Goal: Check status: Check status

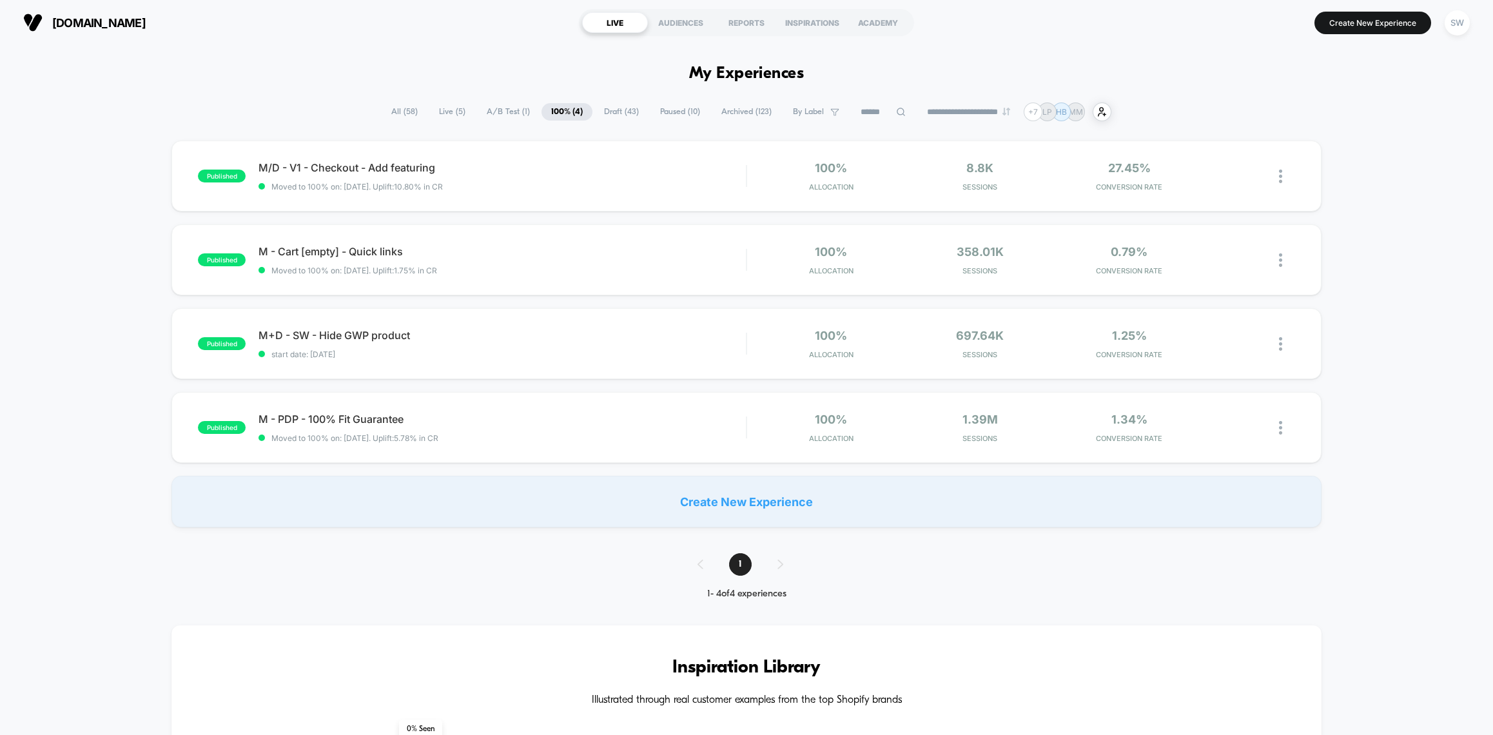
click at [512, 117] on span "A/B Test ( 1 )" at bounding box center [508, 111] width 63 height 17
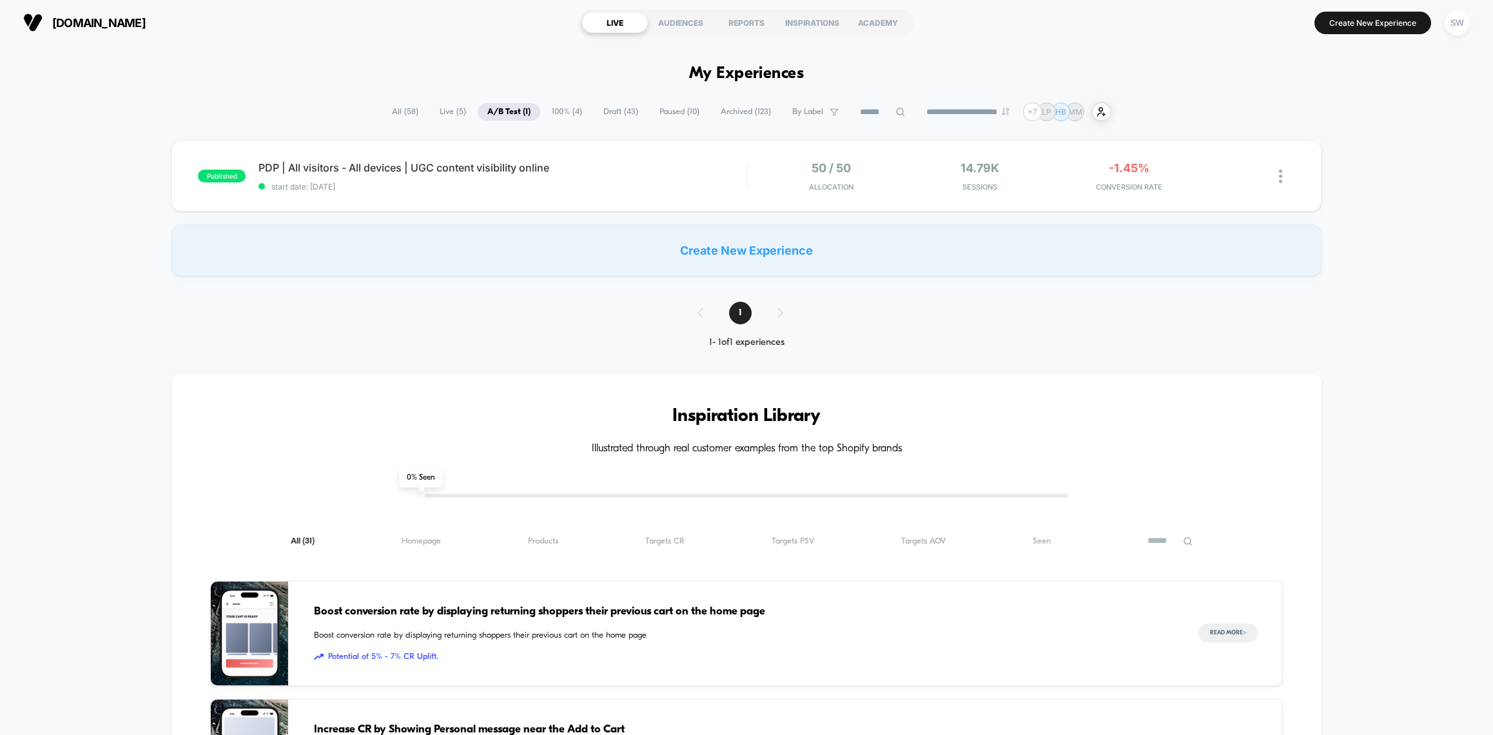
click at [570, 115] on span "100% ( 4 )" at bounding box center [567, 111] width 50 height 17
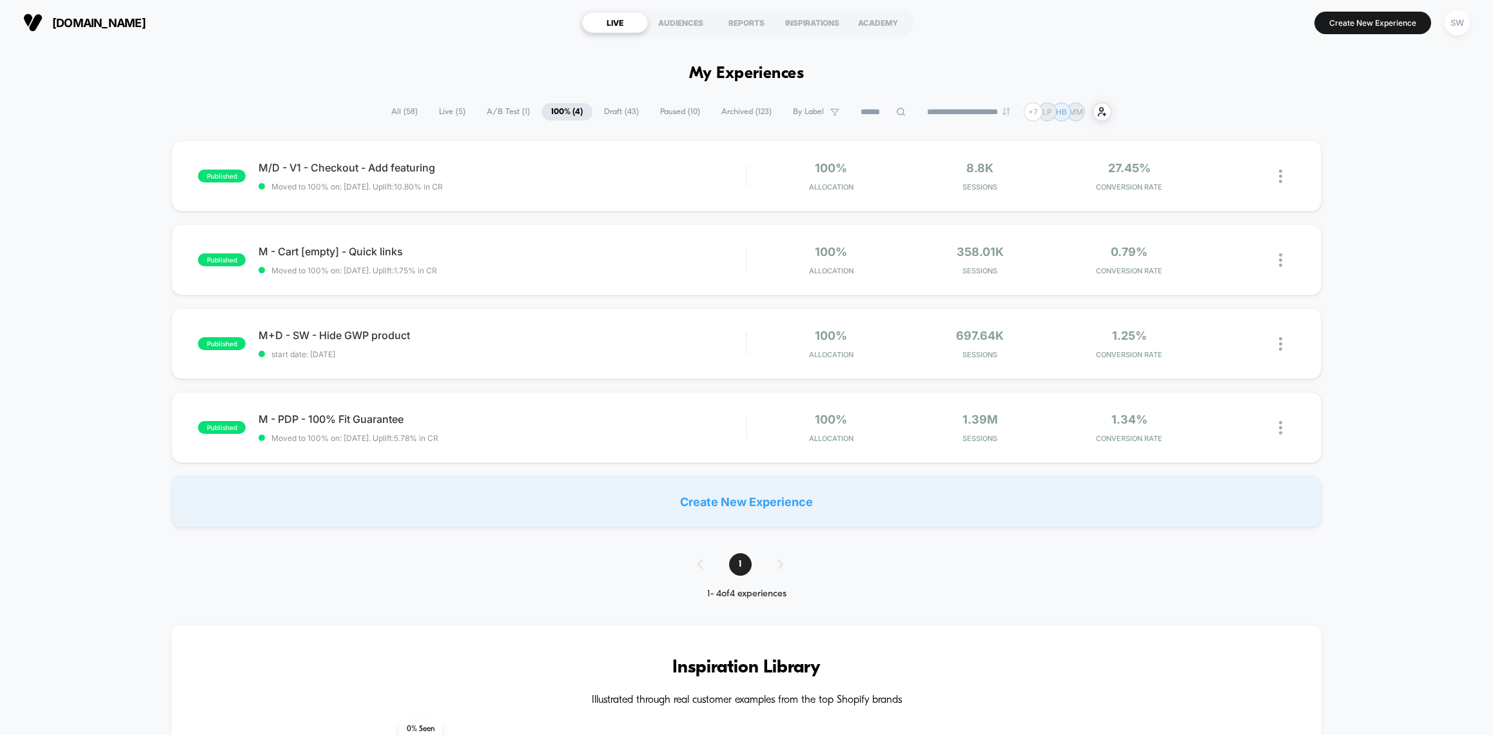
click at [489, 115] on span "A/B Test ( 1 )" at bounding box center [508, 111] width 63 height 17
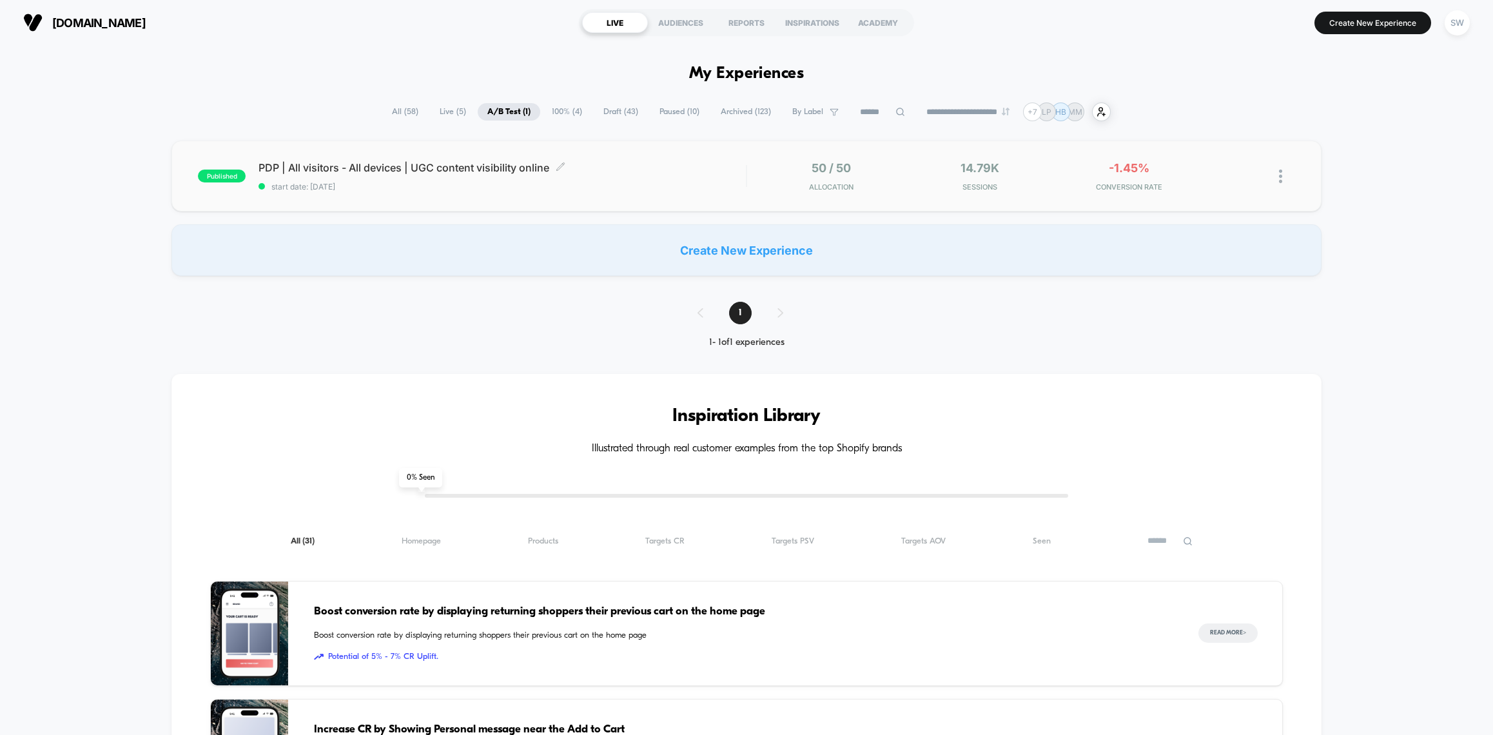
click at [677, 171] on span "PDP | All visitors - All devices | UGC content visibility online Click to edit …" at bounding box center [501, 167] width 487 height 13
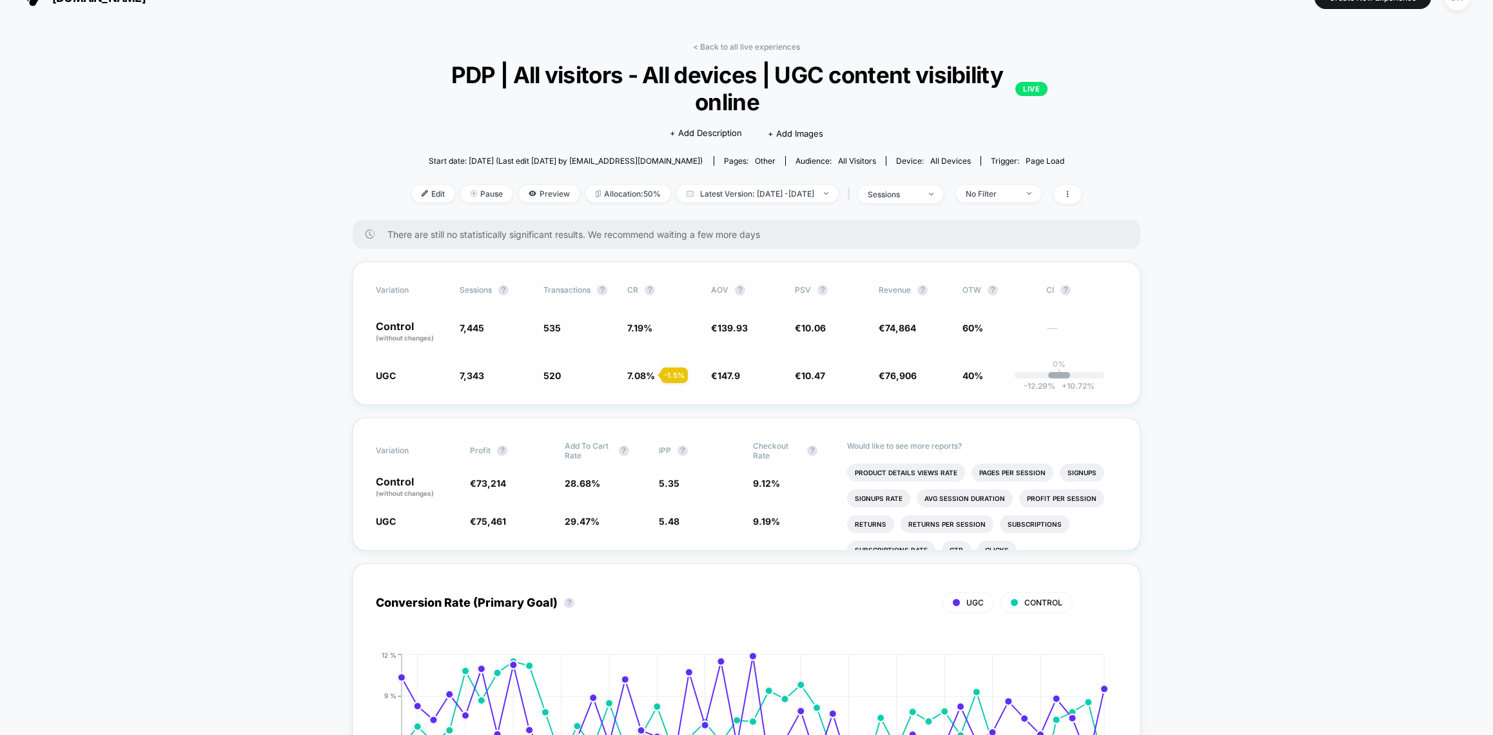
scroll to position [26, 0]
click at [744, 46] on link "< Back to all live experiences" at bounding box center [746, 46] width 107 height 10
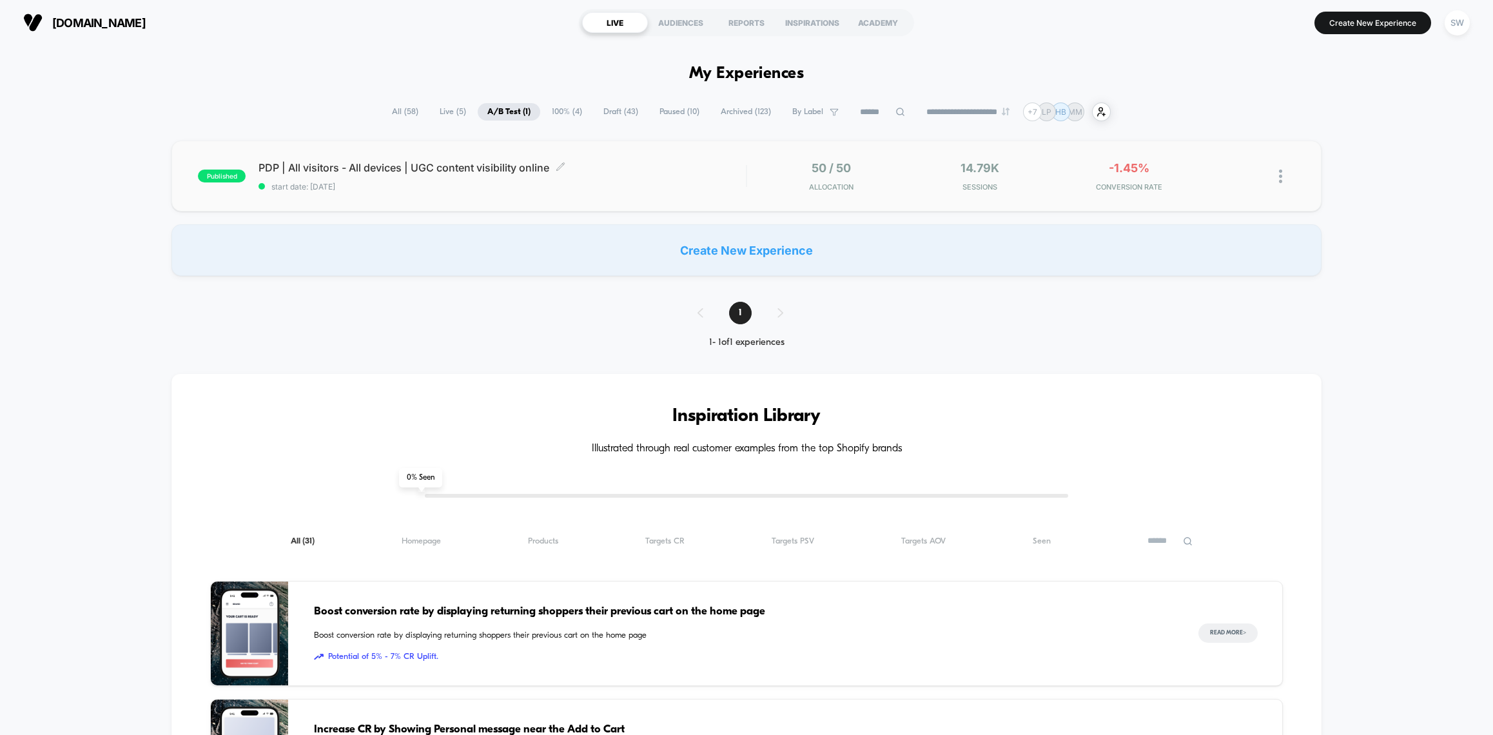
click at [626, 188] on span "start date: 14/07/2025" at bounding box center [501, 187] width 487 height 10
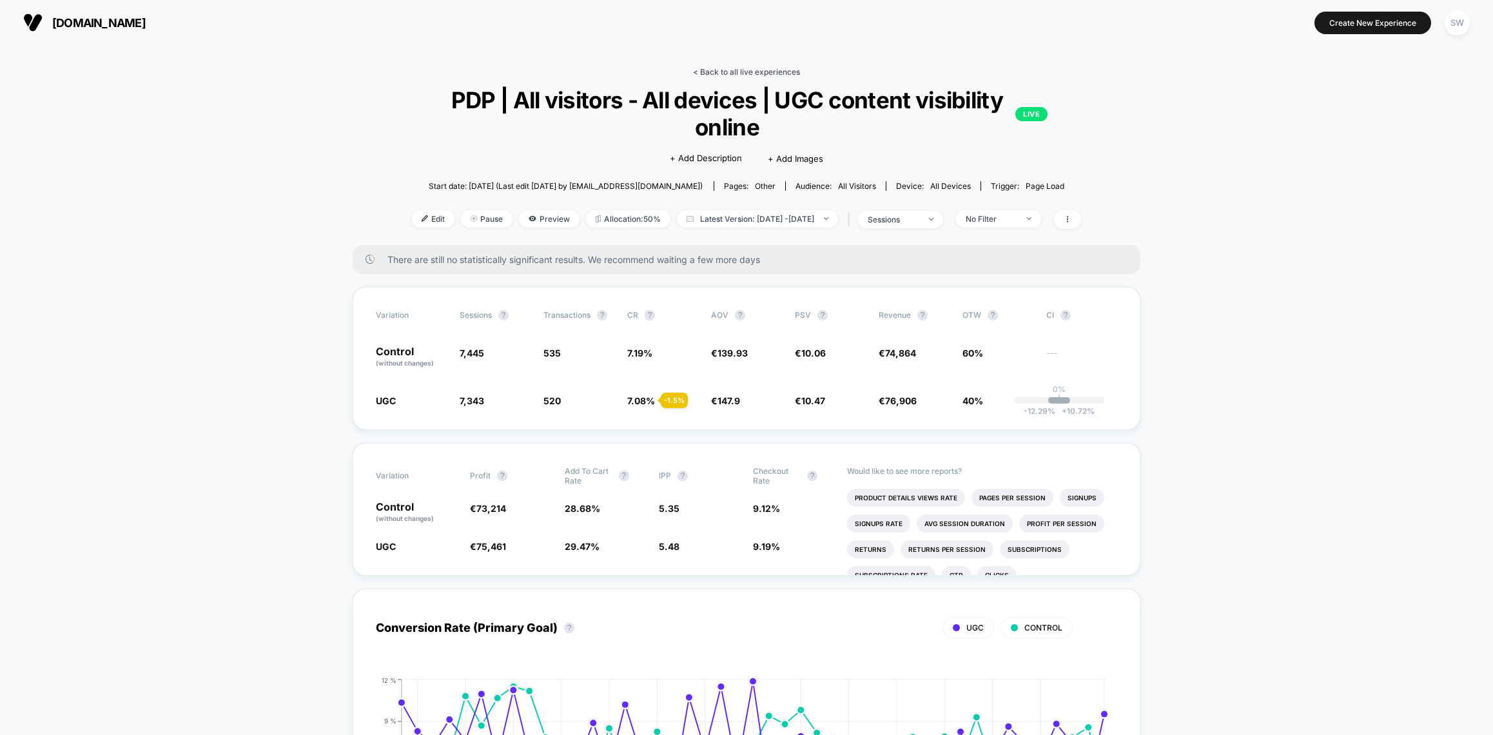
click at [733, 68] on link "< Back to all live experiences" at bounding box center [746, 72] width 107 height 10
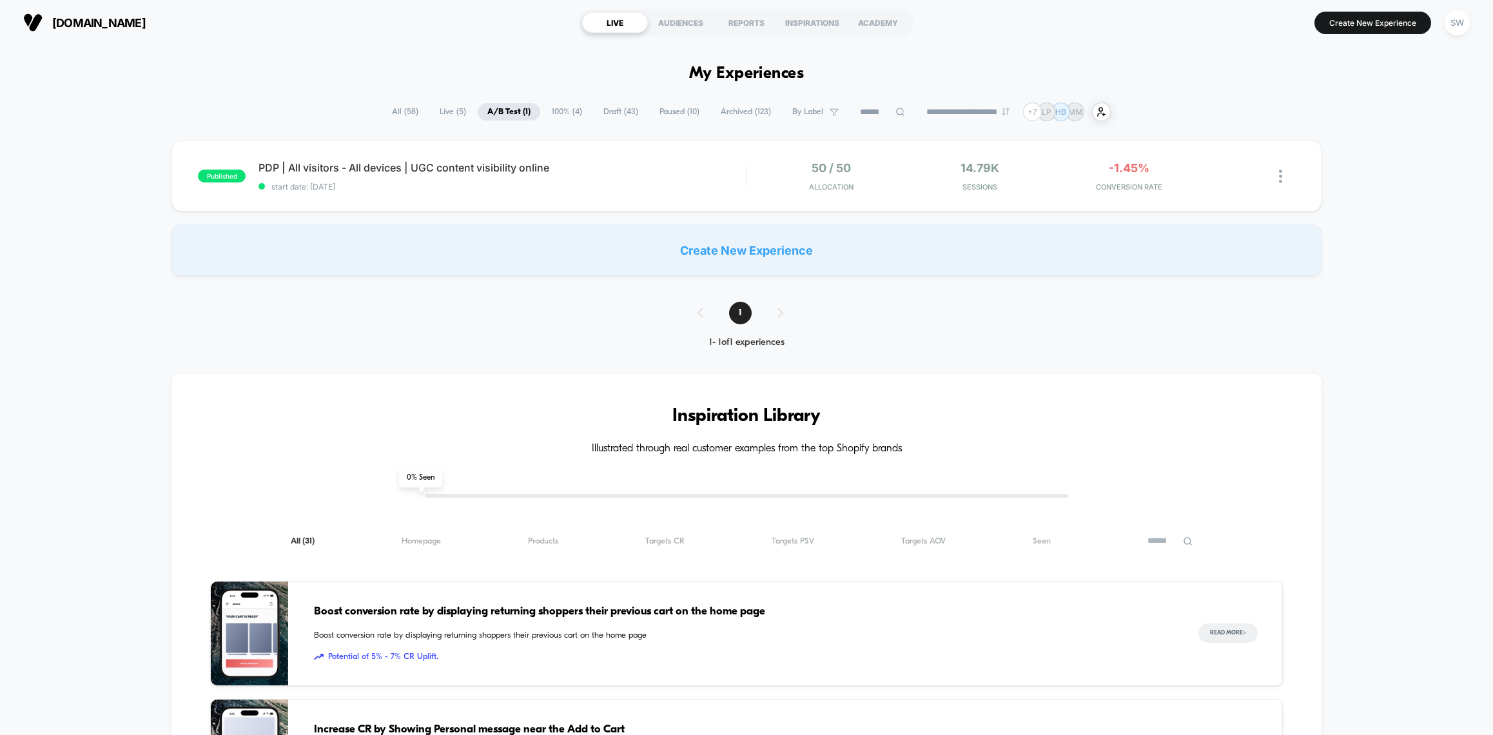
click at [550, 111] on span "100% ( 4 )" at bounding box center [567, 111] width 50 height 17
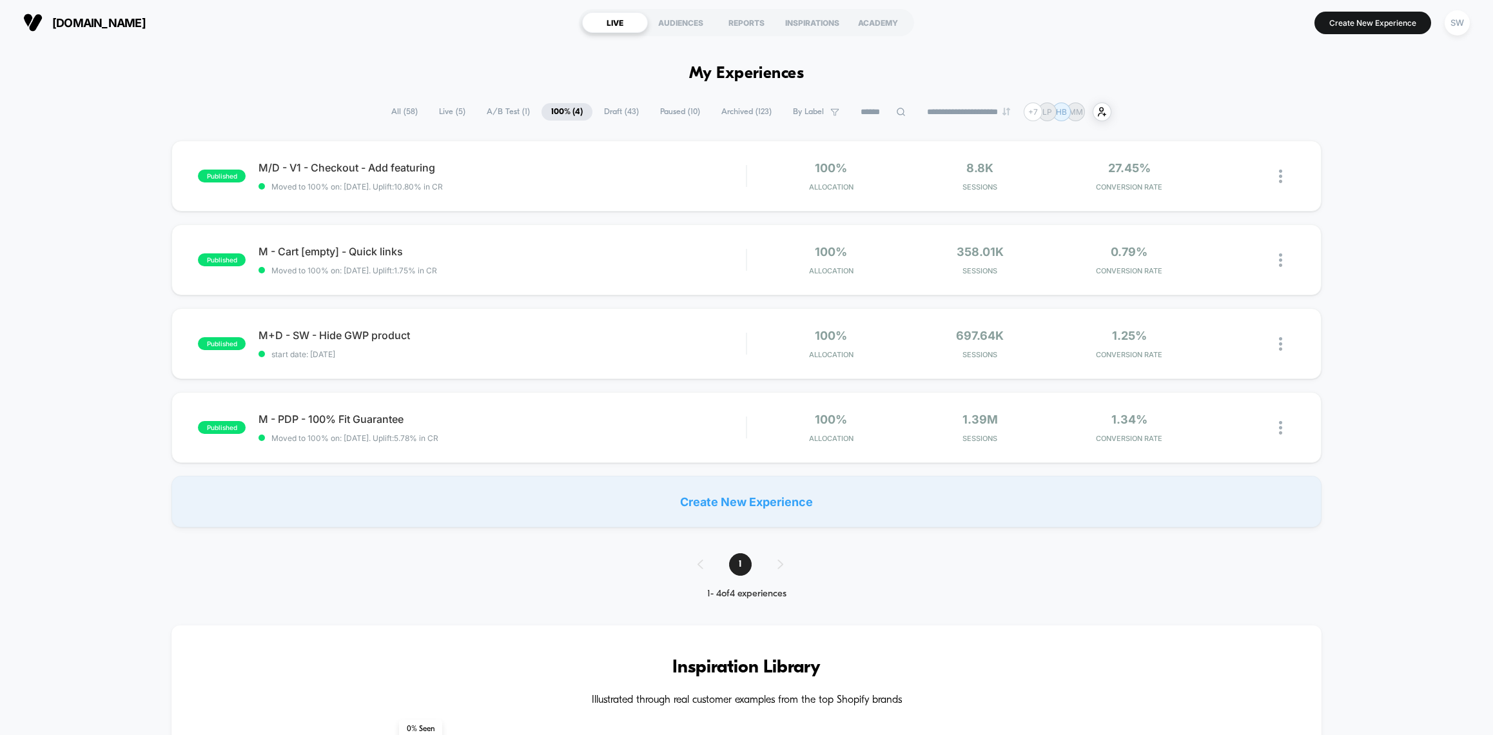
click at [505, 115] on span "A/B Test ( 1 )" at bounding box center [508, 111] width 63 height 17
